Goal: Use online tool/utility: Utilize a website feature to perform a specific function

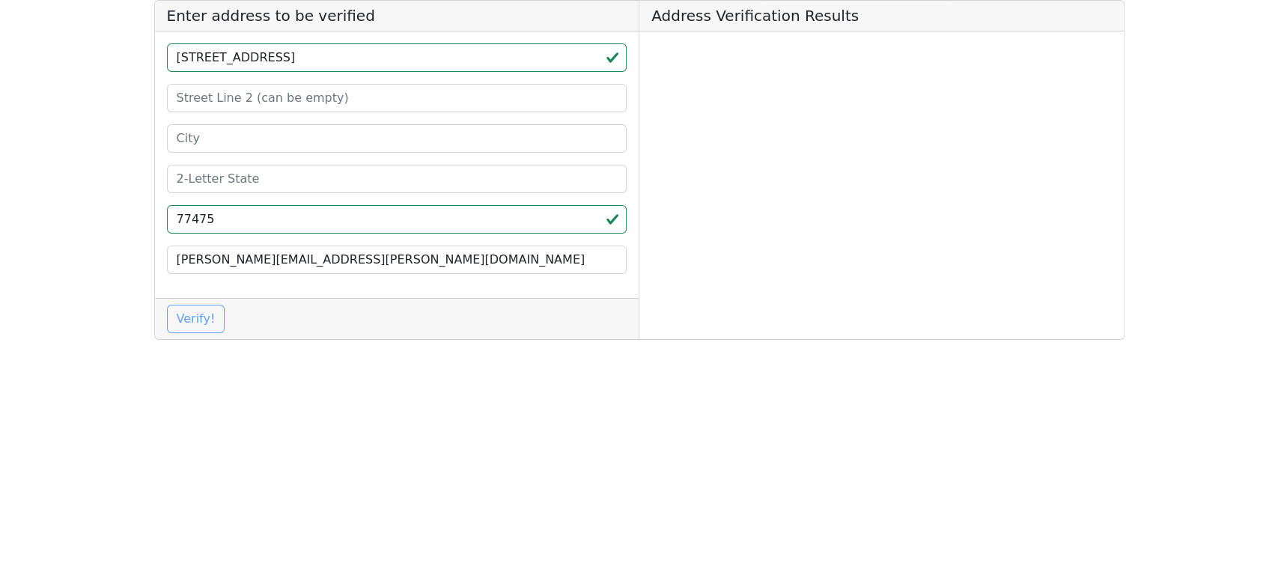
type input "77475"
click at [347, 58] on input "[STREET_ADDRESS]" at bounding box center [397, 57] width 461 height 28
type input "[STREET_ADDRESS]"
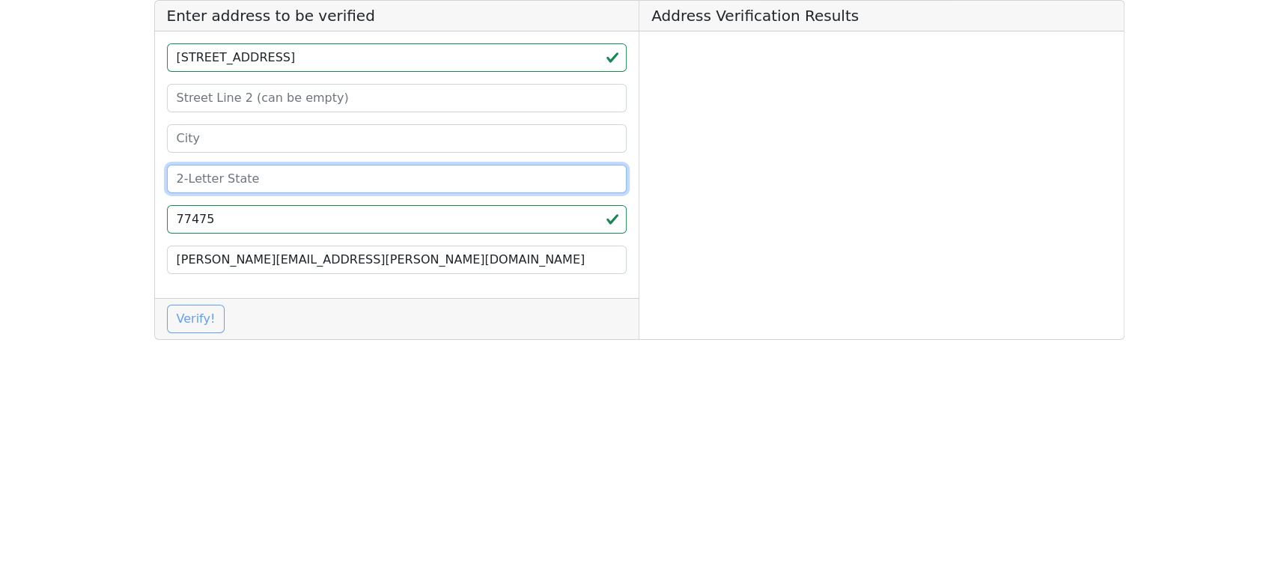
click at [218, 182] on input at bounding box center [397, 179] width 461 height 28
paste input "[GEOGRAPHIC_DATA]"
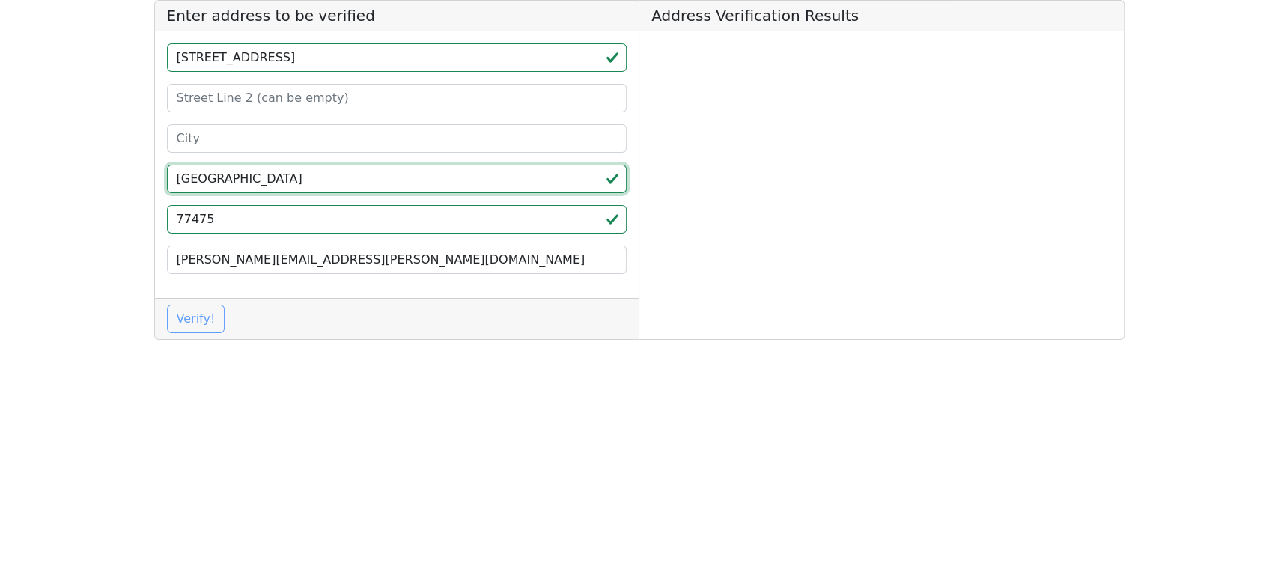
type input "[GEOGRAPHIC_DATA]"
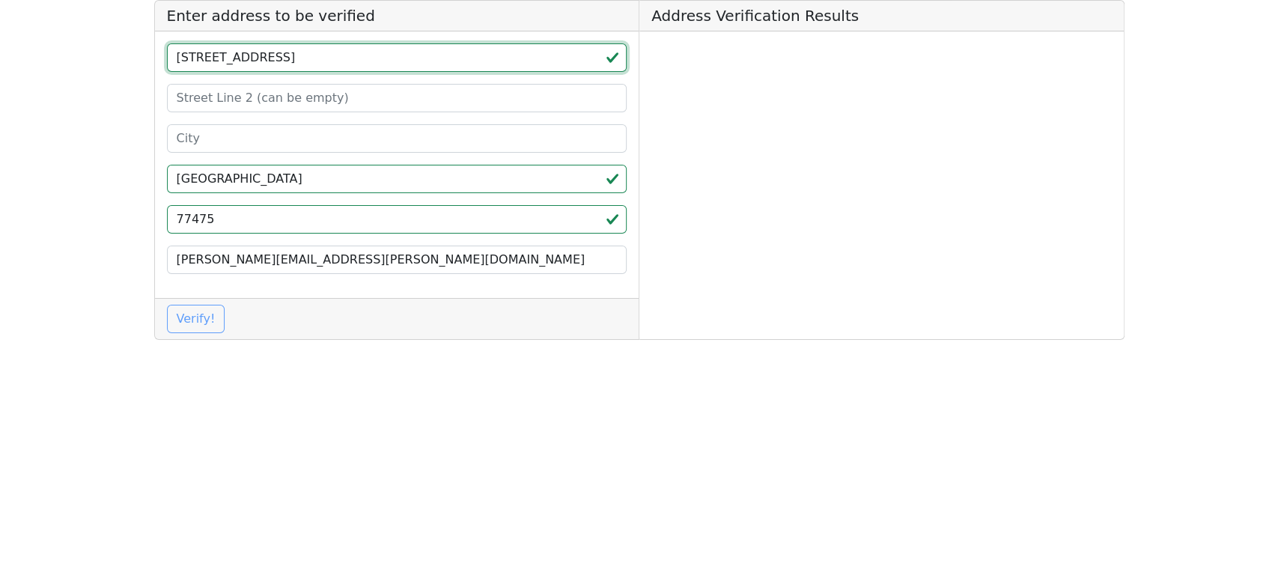
click at [327, 55] on input "[STREET_ADDRESS]" at bounding box center [397, 57] width 461 height 28
click at [327, 56] on input "[STREET_ADDRESS]" at bounding box center [397, 57] width 461 height 28
type input "[STREET_ADDRESS]"
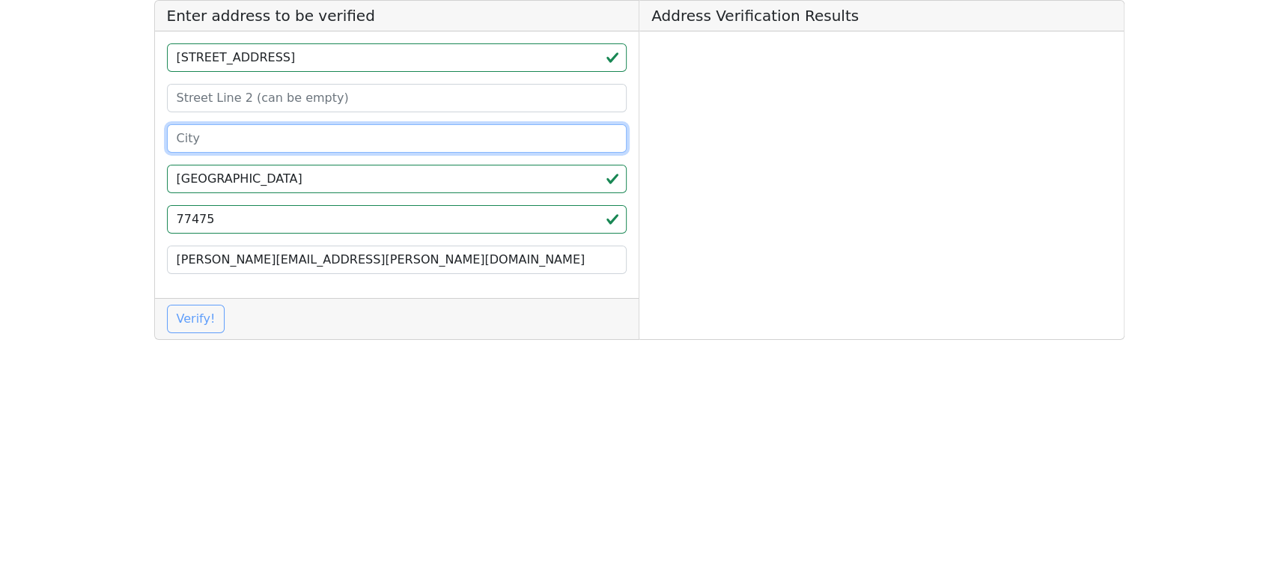
click at [207, 134] on input at bounding box center [397, 138] width 461 height 28
paste input "[PERSON_NAME]"
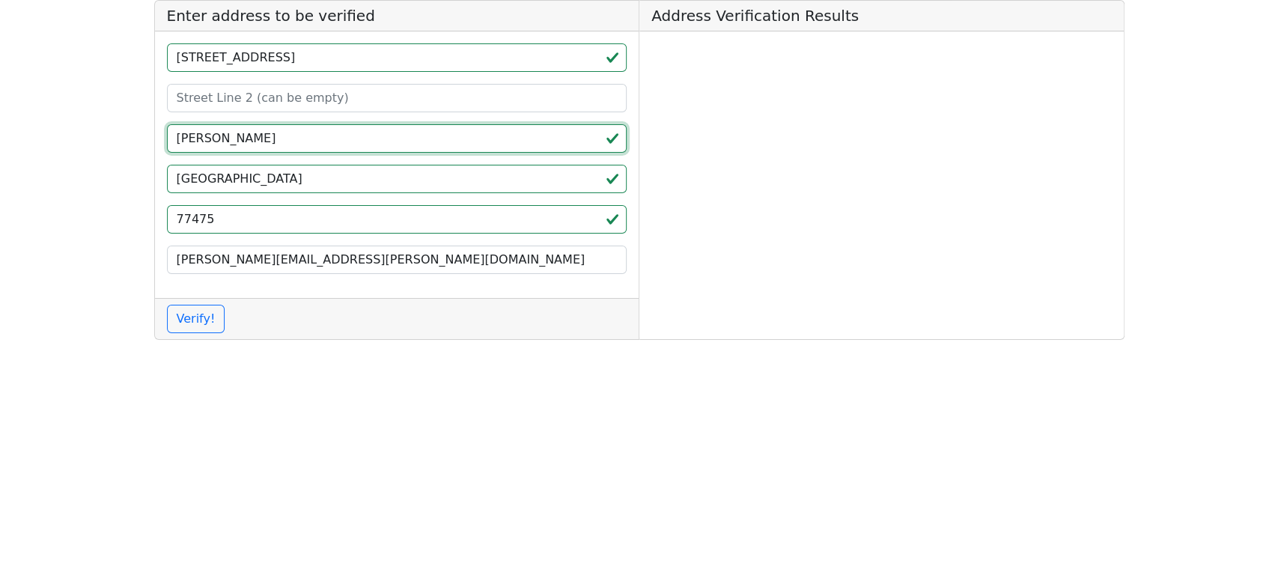
type input "[PERSON_NAME]"
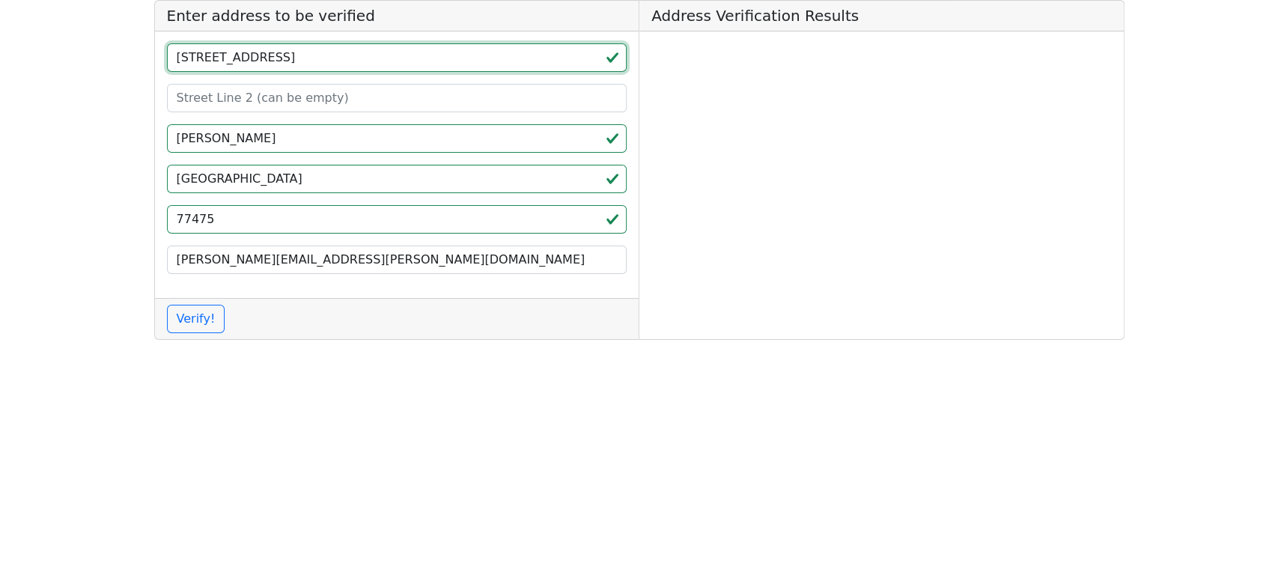
click at [273, 55] on input "[STREET_ADDRESS]" at bounding box center [397, 57] width 461 height 28
click at [272, 56] on input "[STREET_ADDRESS]" at bounding box center [397, 57] width 461 height 28
type input "[STREET_ADDRESS]"
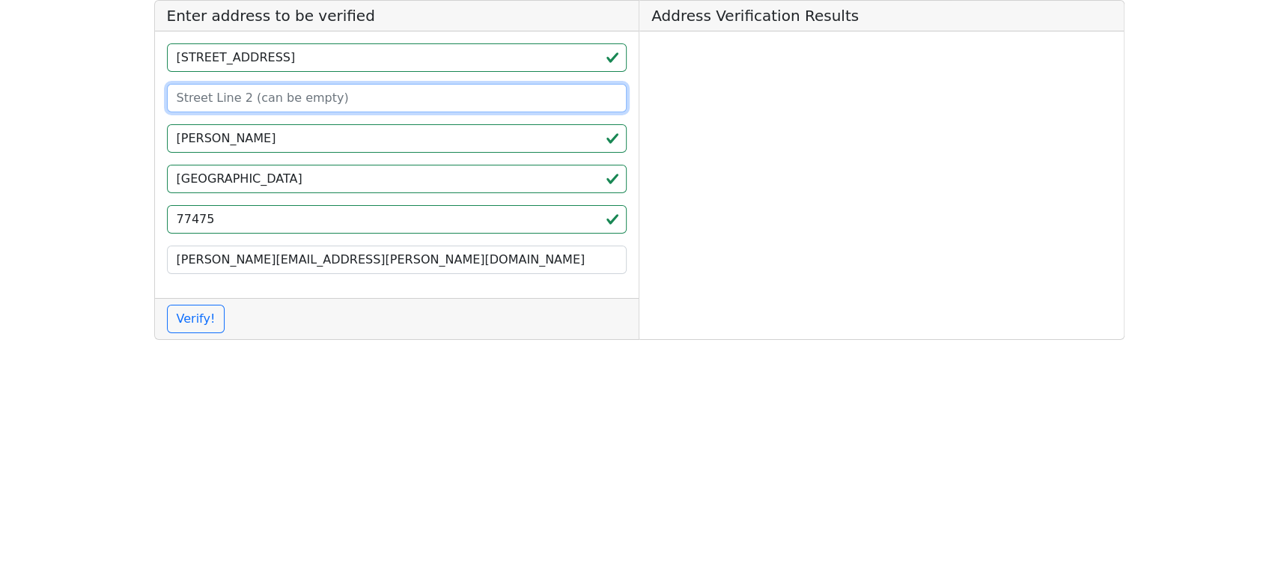
click at [215, 93] on input at bounding box center [397, 98] width 461 height 28
paste input "A"
type input "A"
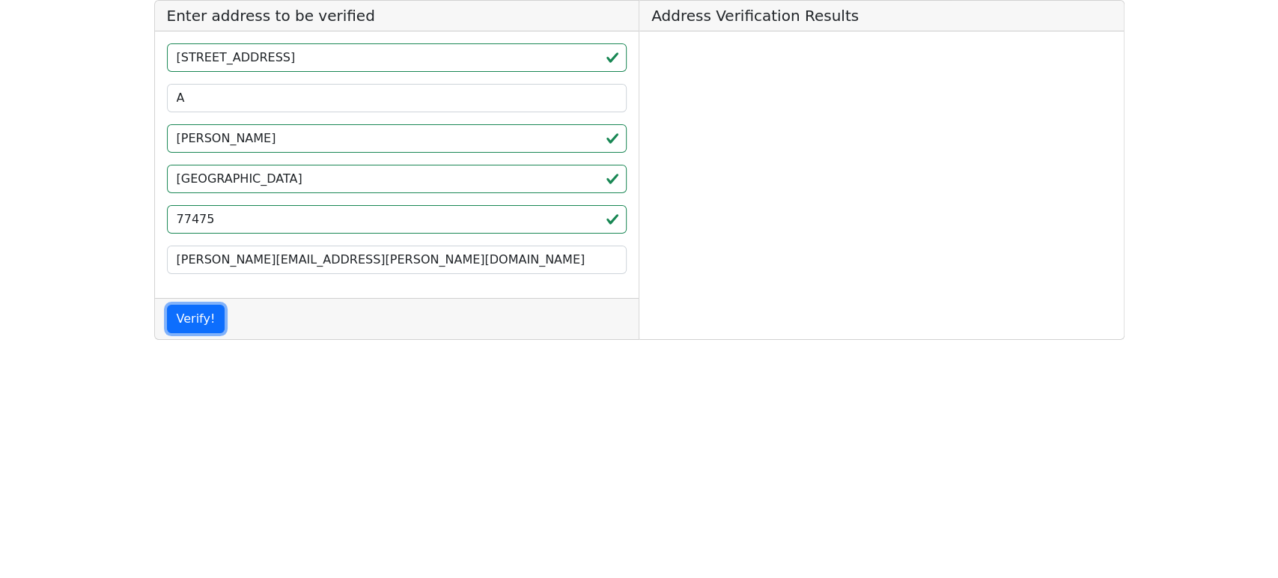
click at [192, 318] on button "Verify!" at bounding box center [196, 319] width 58 height 28
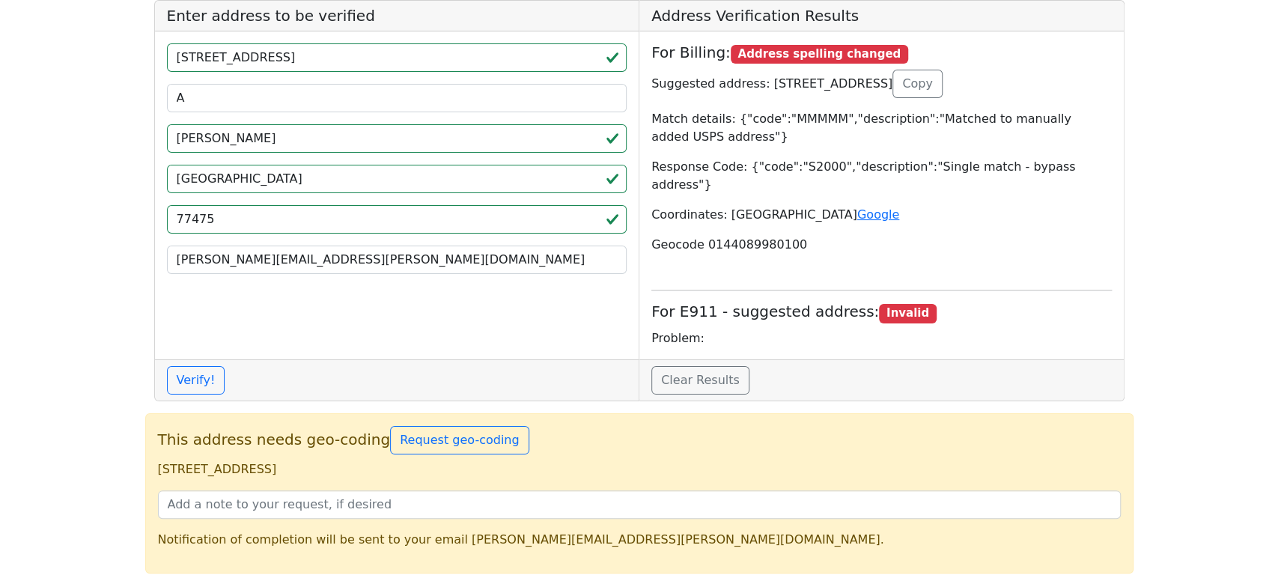
click at [170, 461] on p "[STREET_ADDRESS]" at bounding box center [639, 470] width 963 height 18
click at [362, 461] on p "[STREET_ADDRESS]" at bounding box center [639, 470] width 963 height 18
copy p "[STREET_ADDRESS]"
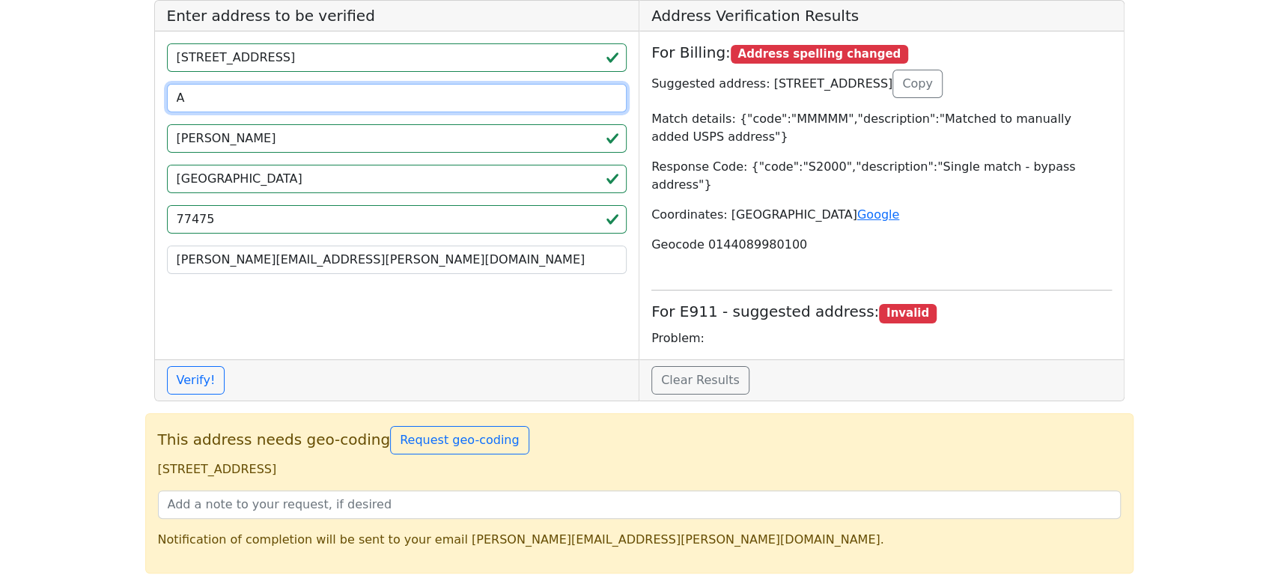
click at [291, 86] on input "A" at bounding box center [397, 98] width 461 height 28
click at [291, 85] on input "A" at bounding box center [397, 98] width 461 height 28
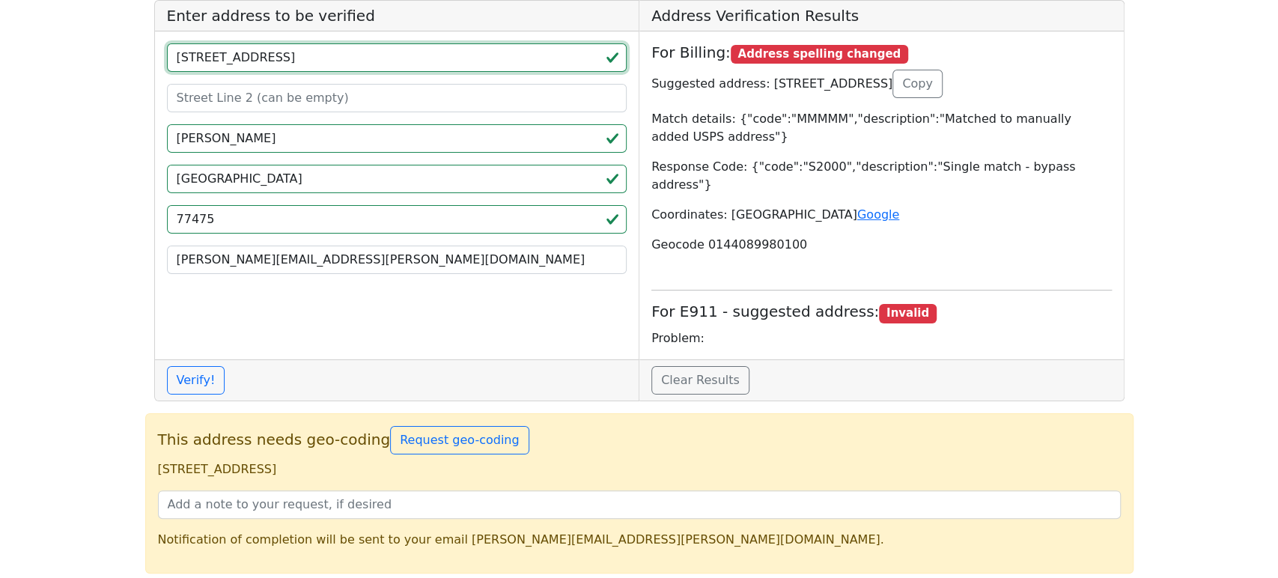
click at [294, 56] on input "[STREET_ADDRESS]" at bounding box center [397, 57] width 461 height 28
type input "[STREET_ADDRESS]"
click at [192, 366] on button "Verify!" at bounding box center [196, 380] width 58 height 28
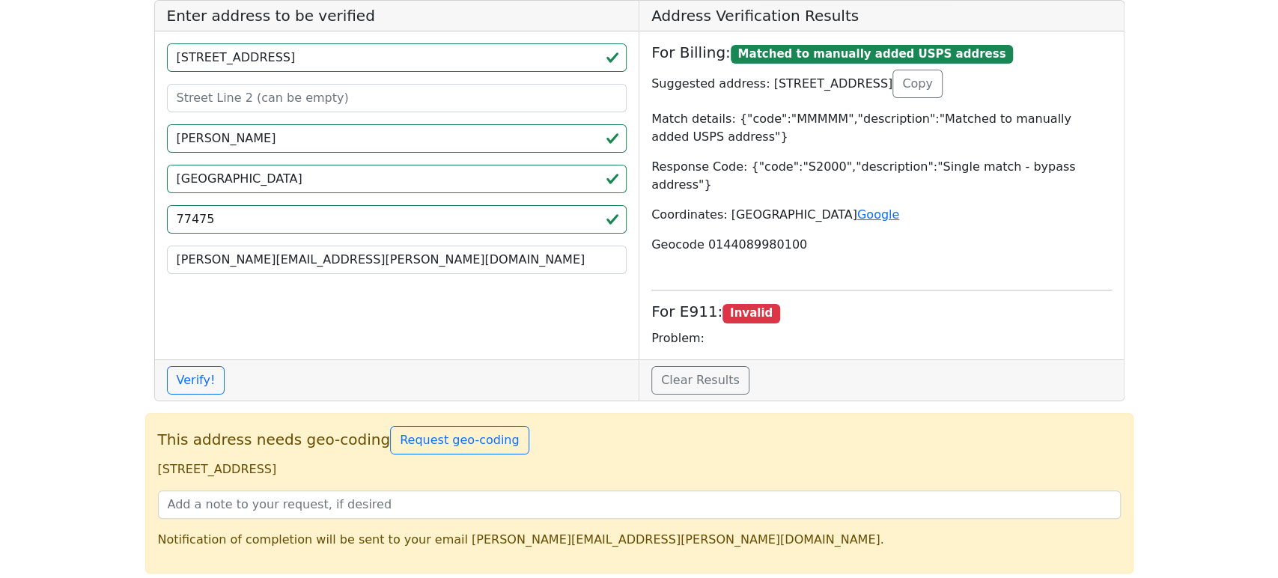
click at [769, 79] on p "Suggested address: [STREET_ADDRESS] Copy" at bounding box center [882, 84] width 461 height 28
drag, startPoint x: 769, startPoint y: 79, endPoint x: 908, endPoint y: 89, distance: 139.7
click at [771, 79] on p "Suggested address: [STREET_ADDRESS] Copy" at bounding box center [882, 84] width 461 height 28
drag, startPoint x: 947, startPoint y: 82, endPoint x: 941, endPoint y: 109, distance: 27.5
click at [946, 82] on p "Suggested address: [STREET_ADDRESS] Copy" at bounding box center [882, 84] width 461 height 28
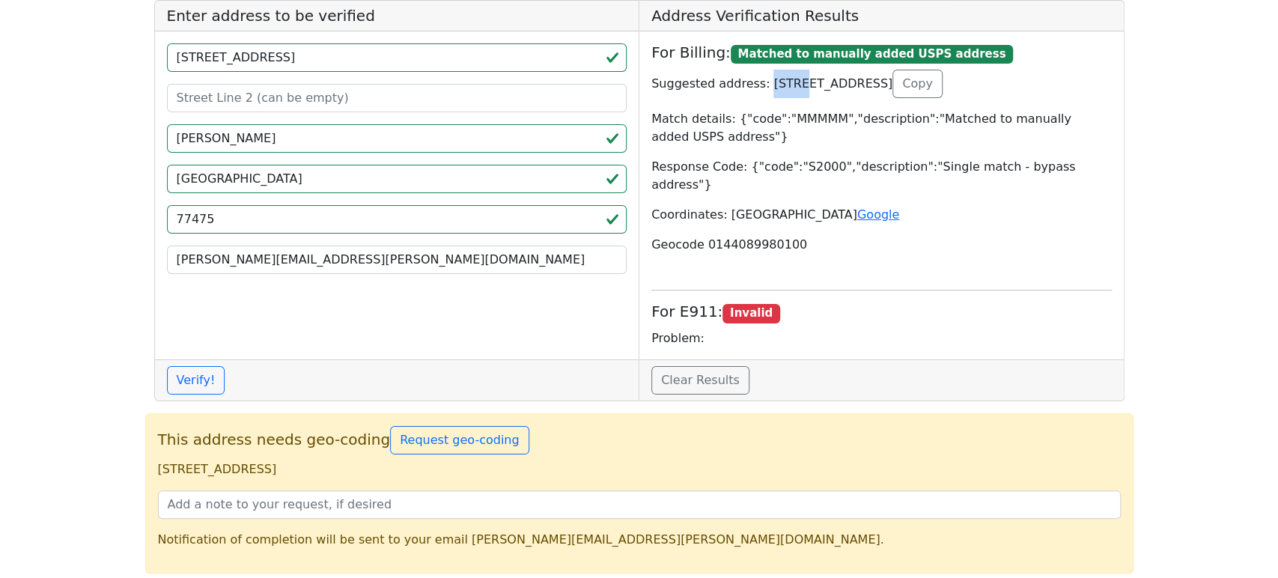
copy p "[STREET_ADDRESS]"
click at [160, 461] on p "[STREET_ADDRESS]" at bounding box center [639, 470] width 963 height 18
drag, startPoint x: 160, startPoint y: 452, endPoint x: 178, endPoint y: 448, distance: 18.4
click at [161, 461] on p "[STREET_ADDRESS]" at bounding box center [639, 470] width 963 height 18
click at [373, 461] on p "[STREET_ADDRESS]" at bounding box center [639, 470] width 963 height 18
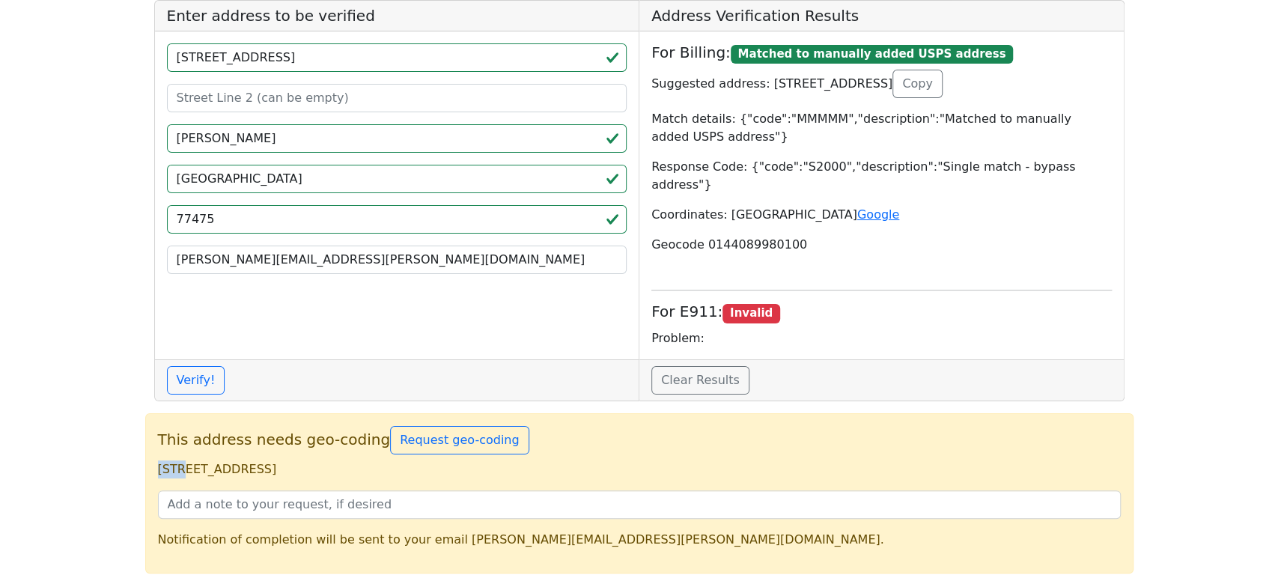
copy p "[STREET_ADDRESS]"
